Goal: Information Seeking & Learning: Learn about a topic

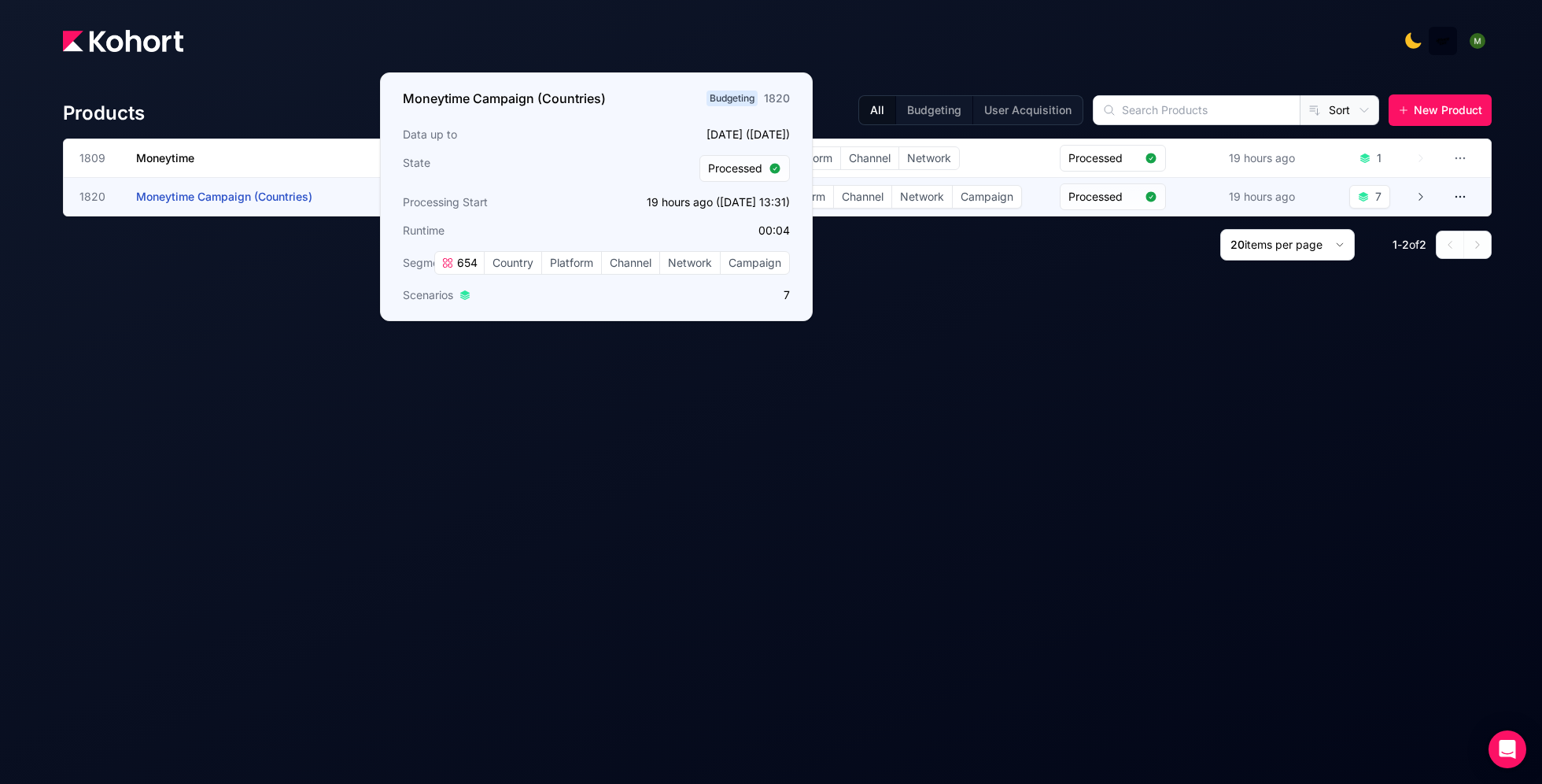
click at [192, 200] on span "Moneytime Campaign (Countries)" at bounding box center [224, 196] width 176 height 14
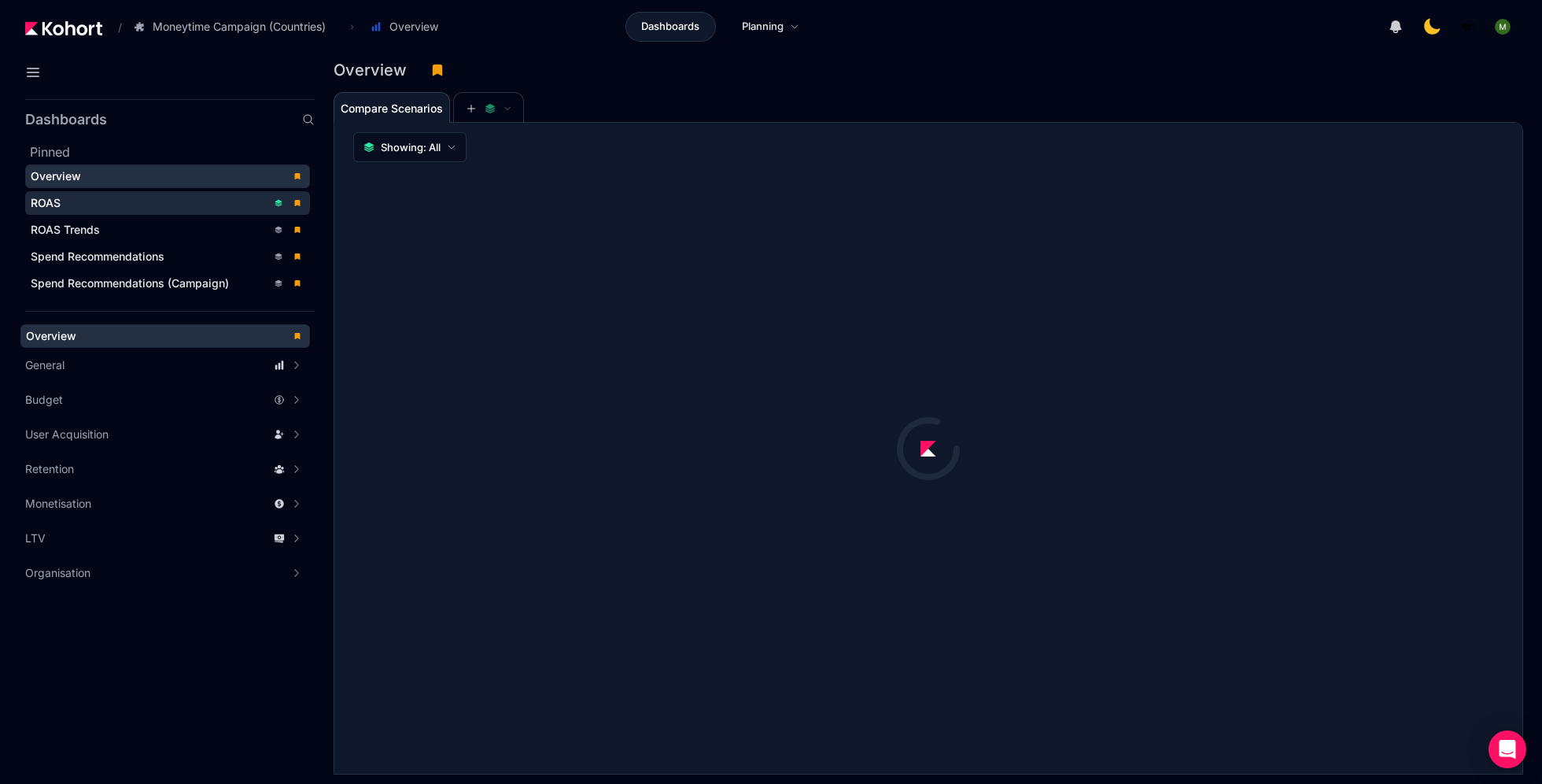
click at [157, 202] on div "ROAS" at bounding box center [148, 202] width 236 height 16
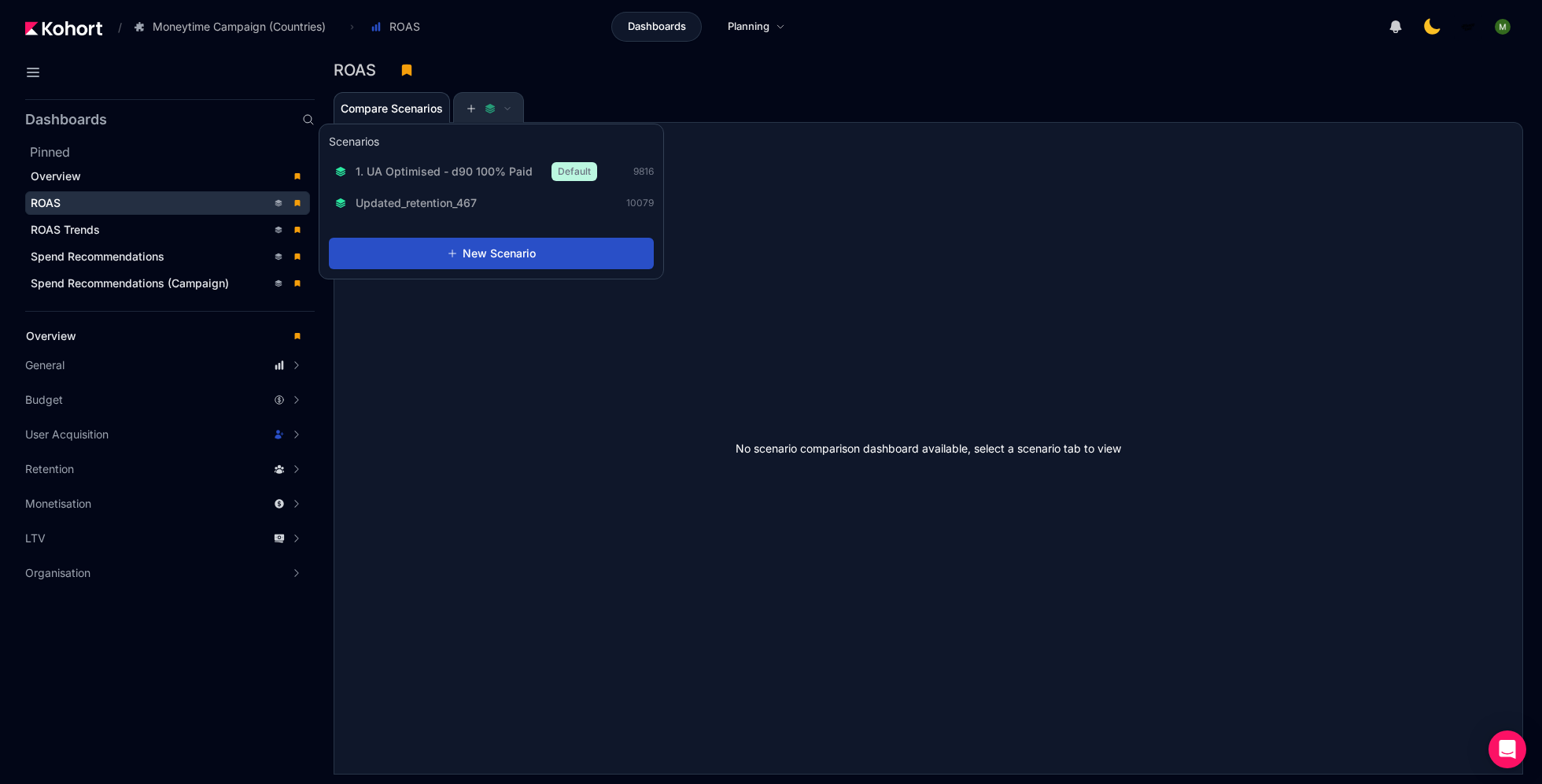
click at [481, 117] on button at bounding box center [489, 108] width 47 height 31
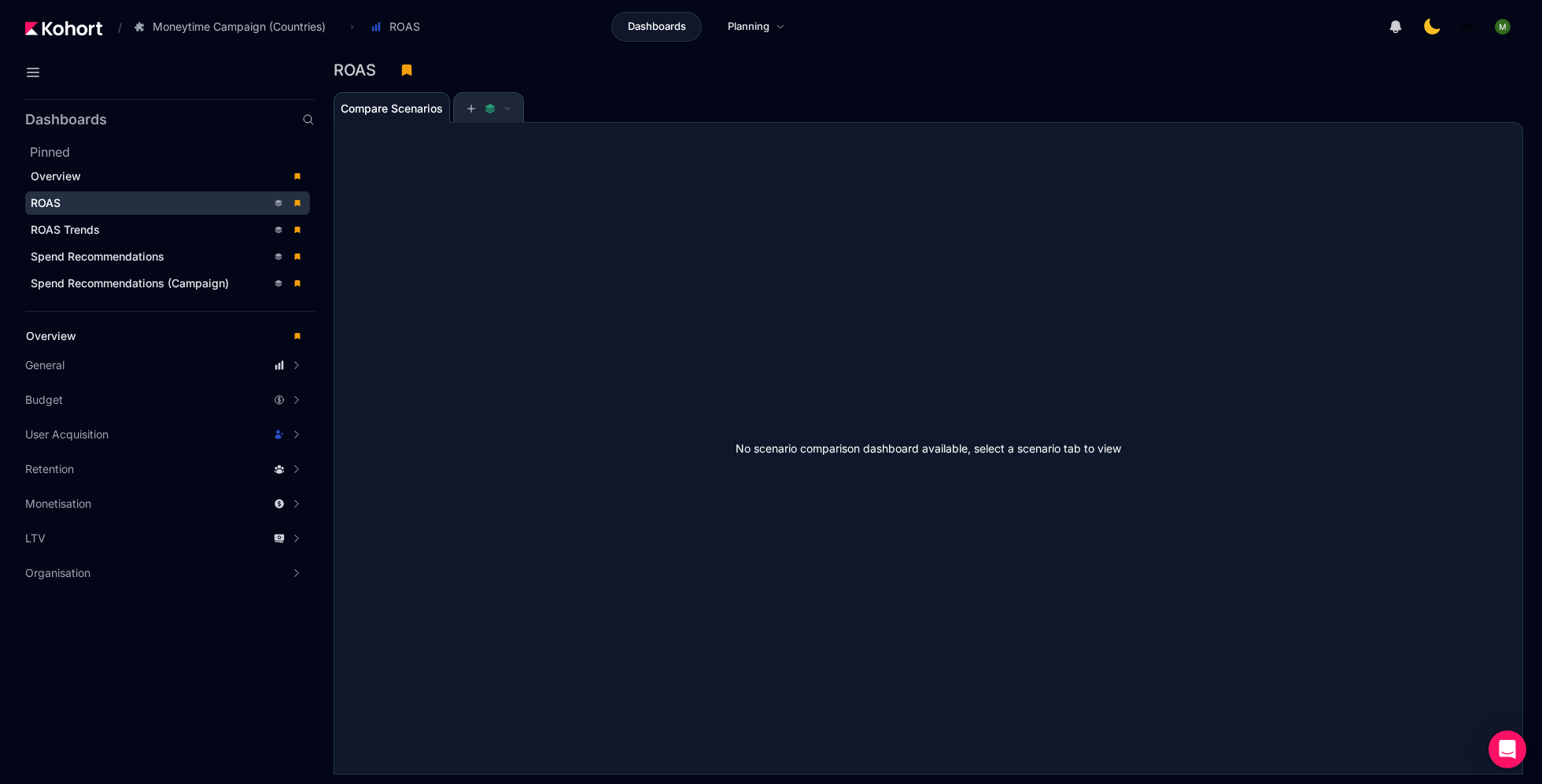
scroll to position [1, 0]
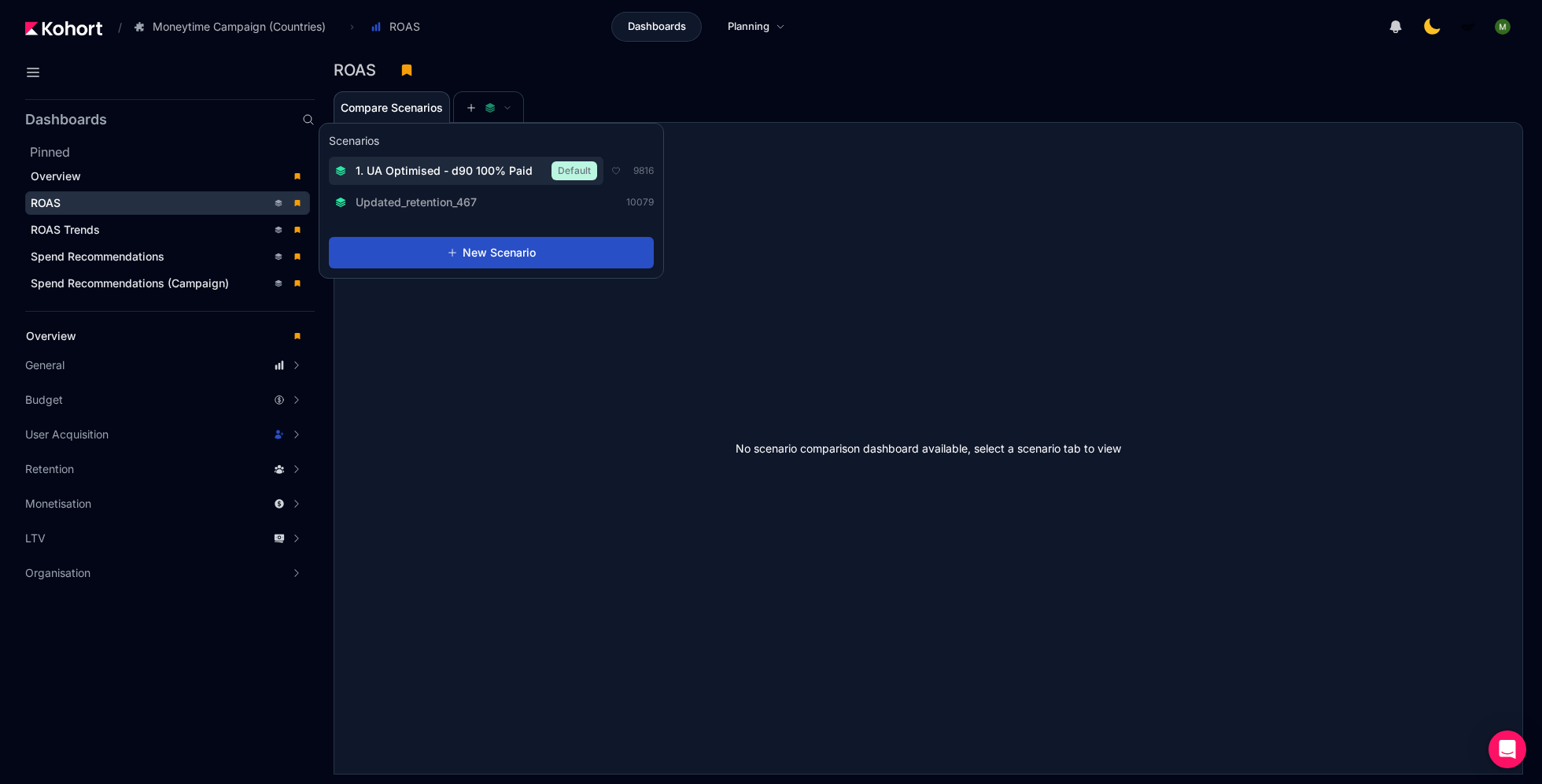
click at [484, 164] on span "1. UA Optimised - d90 100% Paid" at bounding box center [444, 170] width 177 height 16
